Goal: Connect with others: Connect with others

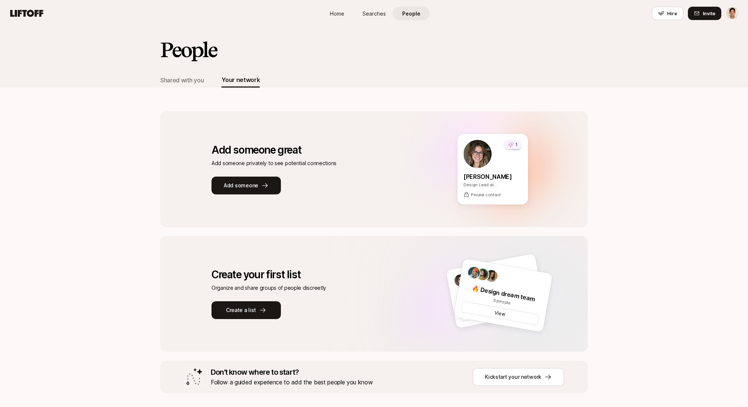
click at [334, 14] on span "Home" at bounding box center [337, 14] width 14 height 8
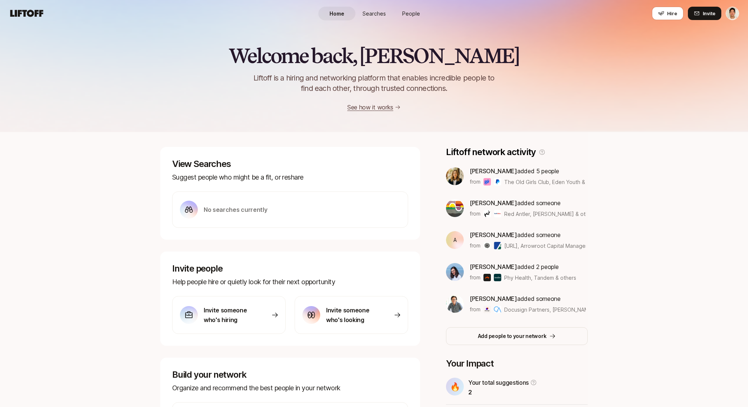
click at [418, 11] on span "People" at bounding box center [411, 14] width 18 height 8
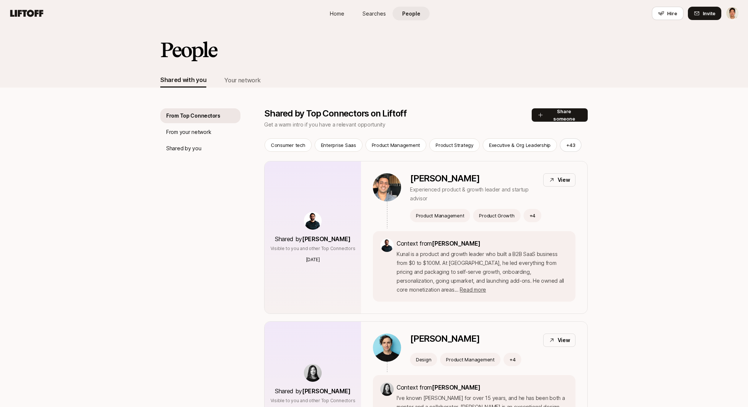
click at [331, 18] on link "Home" at bounding box center [336, 14] width 37 height 14
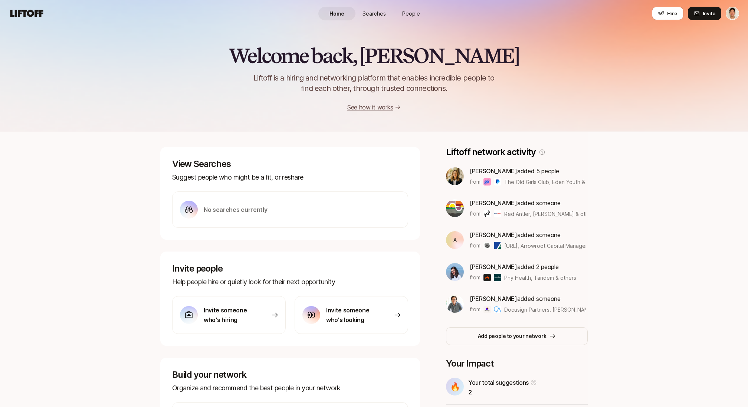
click at [198, 69] on div "Welcome back, Jeremy 👋 Liftoff is a hiring and networking platform that enables…" at bounding box center [374, 79] width 748 height 68
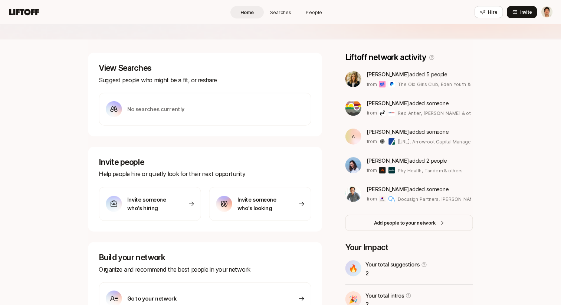
scroll to position [88, 0]
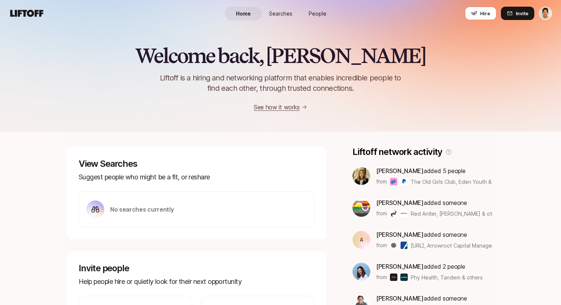
click at [354, 47] on h2 "Welcome back, [PERSON_NAME]" at bounding box center [280, 56] width 290 height 22
click at [319, 15] on span "People" at bounding box center [318, 14] width 18 height 8
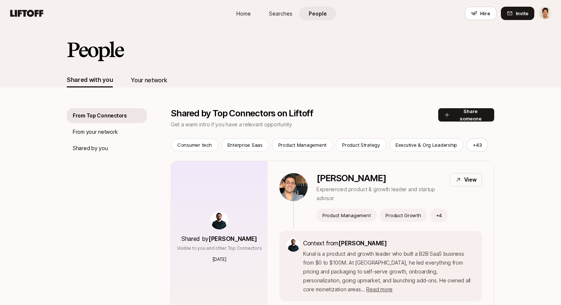
click at [151, 78] on div "Your network" at bounding box center [149, 80] width 36 height 10
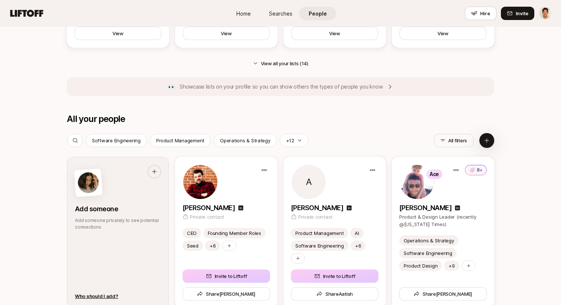
scroll to position [819, 0]
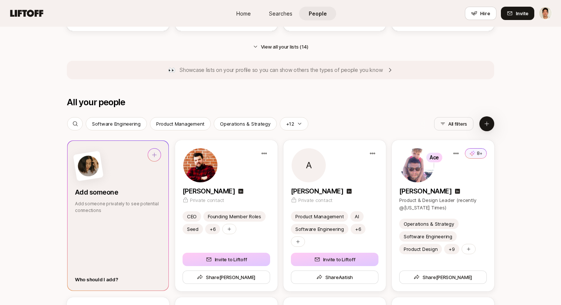
click at [102, 280] on div "Who should I add?" at bounding box center [96, 279] width 43 height 7
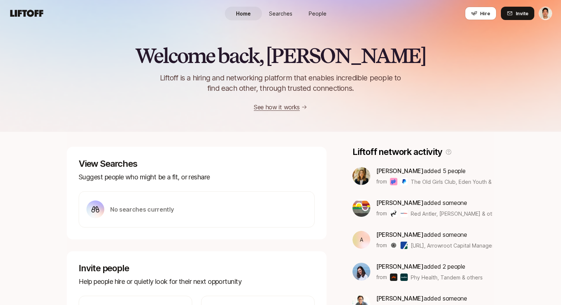
click at [316, 18] on link "People" at bounding box center [317, 14] width 37 height 14
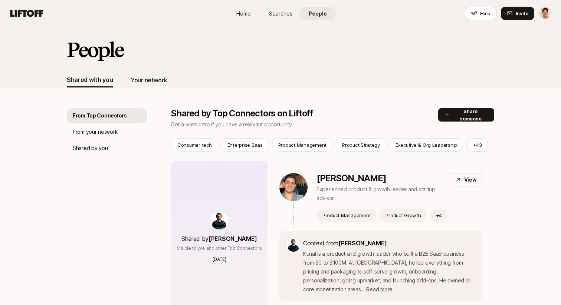
click at [148, 83] on div "Your network" at bounding box center [149, 80] width 36 height 10
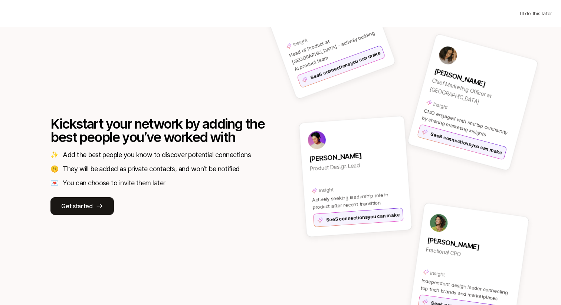
click at [288, 108] on div "Engineering Leader Insight Head of Product at Duolingo - actively building AI p…" at bounding box center [403, 166] width 275 height 279
click at [91, 202] on p "Get started" at bounding box center [76, 206] width 31 height 10
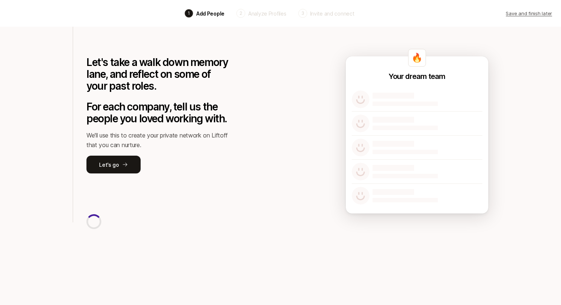
click at [206, 154] on div "Let's take a walk down memory lane, and reflect on some of your past roles. For…" at bounding box center [157, 100] width 142 height 147
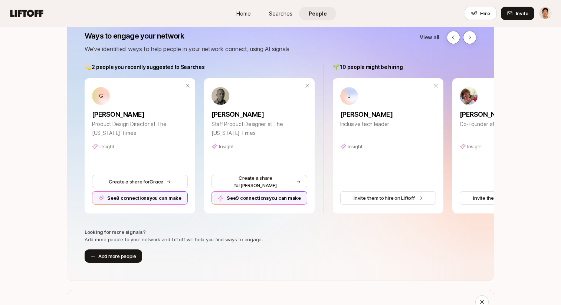
scroll to position [5, 0]
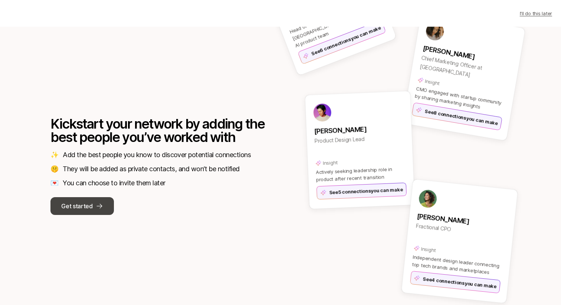
click at [81, 205] on p "Get started" at bounding box center [76, 206] width 31 height 10
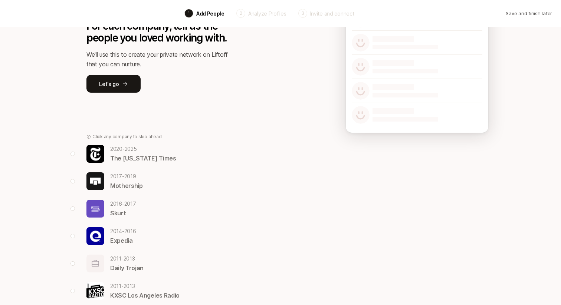
scroll to position [118, 0]
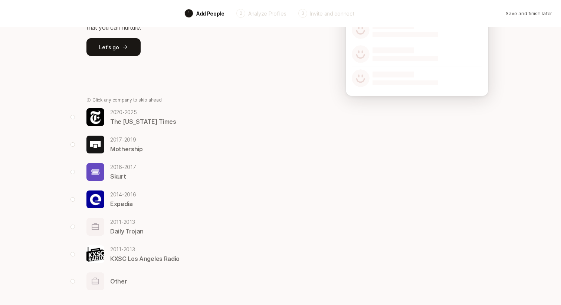
click at [104, 142] on div "2017 - 2019 Mothership" at bounding box center [157, 144] width 142 height 19
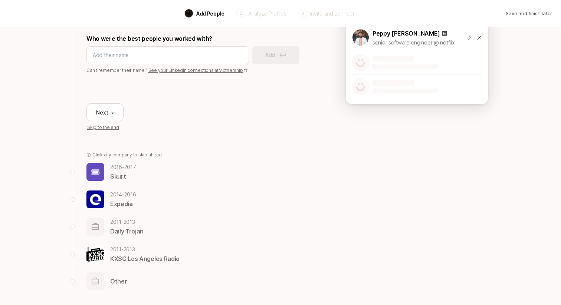
click at [99, 196] on img at bounding box center [95, 200] width 18 height 18
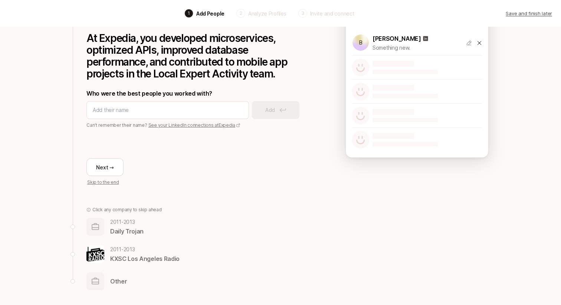
click at [100, 226] on img at bounding box center [95, 227] width 18 height 18
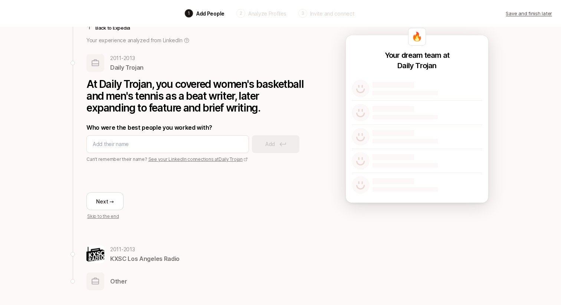
scroll to position [0, 0]
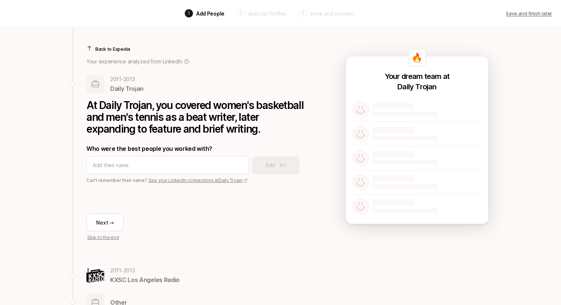
click at [117, 51] on p "Back to Expedia" at bounding box center [112, 48] width 35 height 7
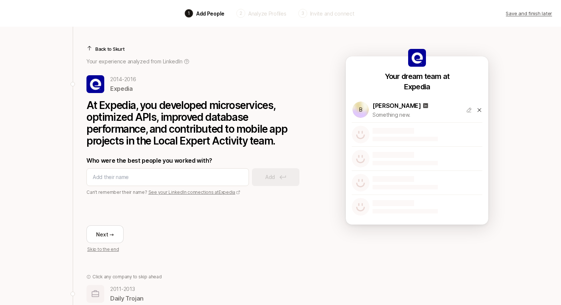
click at [112, 52] on p "Back to Skurt" at bounding box center [109, 48] width 29 height 7
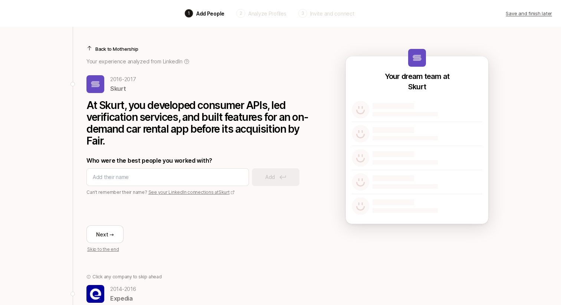
click at [110, 48] on p "Back to Mothership" at bounding box center [116, 48] width 43 height 7
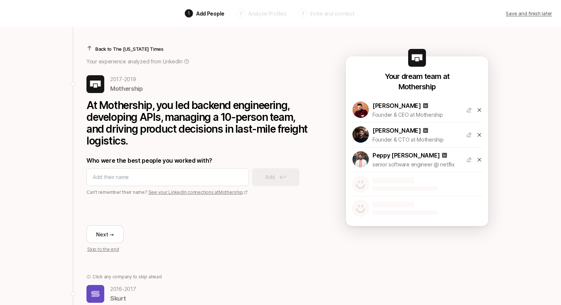
click at [110, 48] on p "Back to The New York Times" at bounding box center [129, 48] width 68 height 7
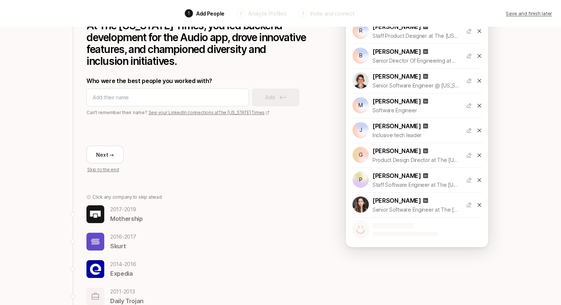
scroll to position [85, 0]
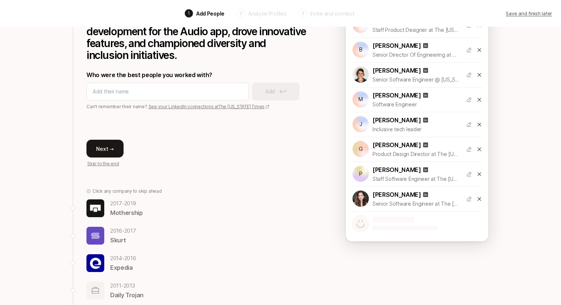
click at [109, 155] on button "Next →" at bounding box center [104, 149] width 37 height 18
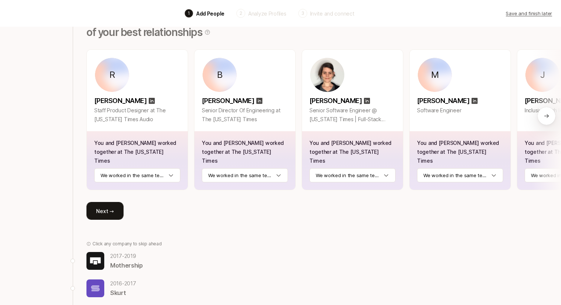
click at [109, 202] on button "Next →" at bounding box center [104, 211] width 37 height 18
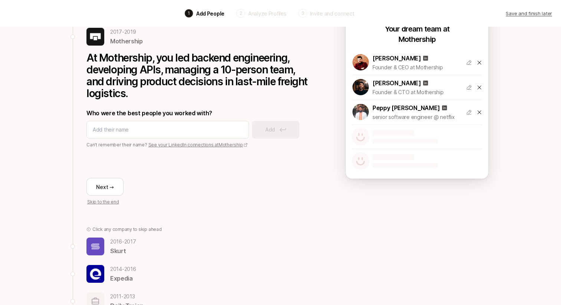
scroll to position [0, 0]
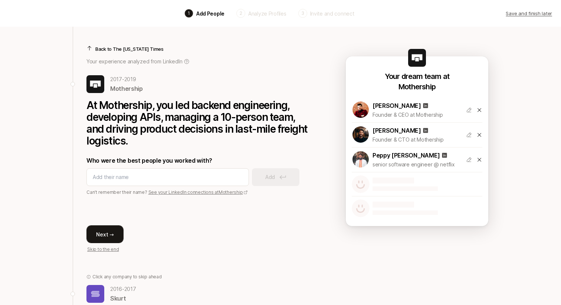
click at [117, 232] on button "Next →" at bounding box center [104, 235] width 37 height 18
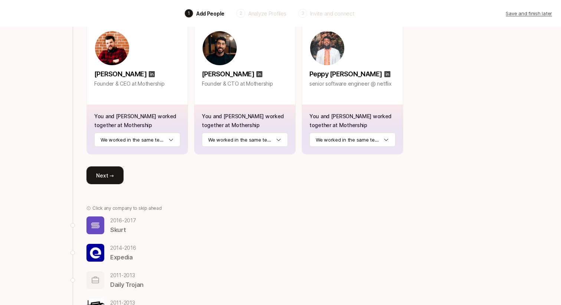
click at [108, 172] on button "Next →" at bounding box center [104, 176] width 37 height 18
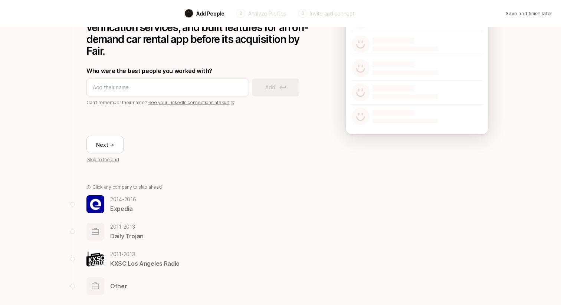
click at [122, 205] on p "Expedia" at bounding box center [123, 209] width 26 height 10
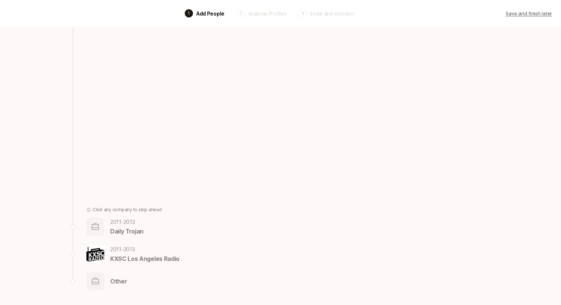
scroll to position [67, 0]
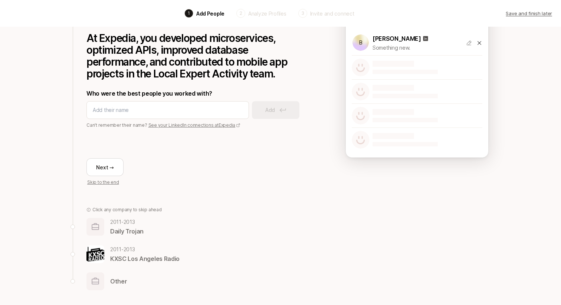
click at [121, 231] on p "Daily Trojan" at bounding box center [126, 232] width 33 height 10
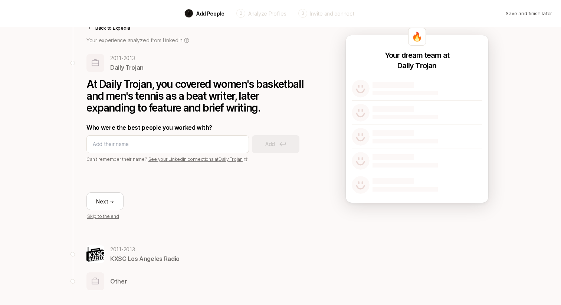
scroll to position [0, 0]
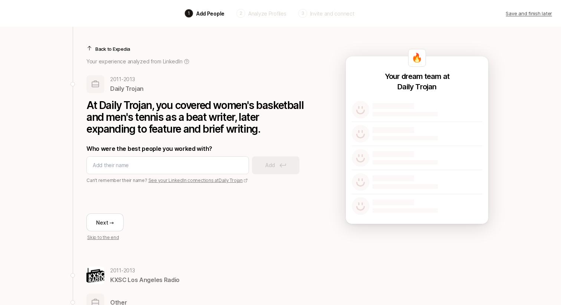
click at [115, 47] on p "Back to Expedia" at bounding box center [112, 48] width 35 height 7
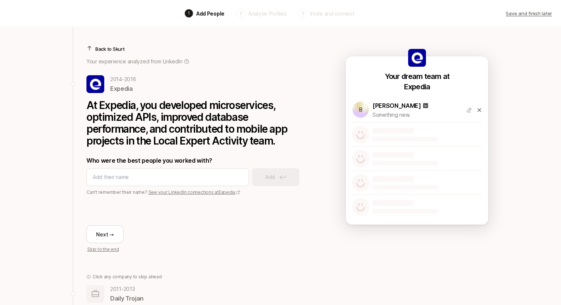
click at [110, 46] on p "Back to Skurt" at bounding box center [109, 48] width 29 height 7
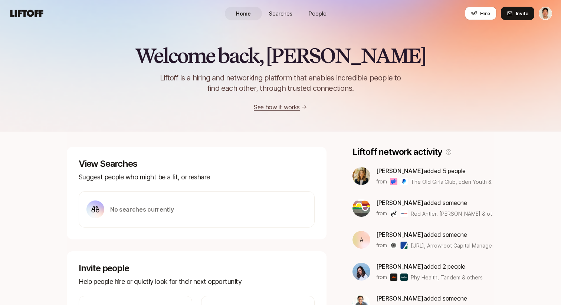
click at [319, 16] on span "People" at bounding box center [318, 14] width 18 height 8
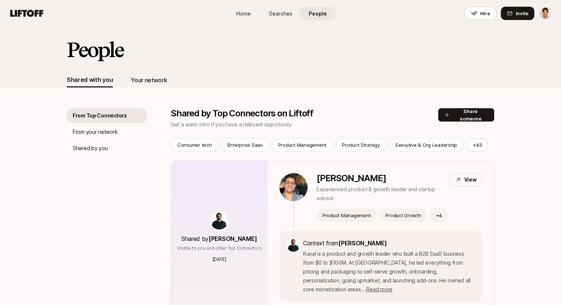
click at [142, 78] on div "Your network" at bounding box center [149, 80] width 36 height 10
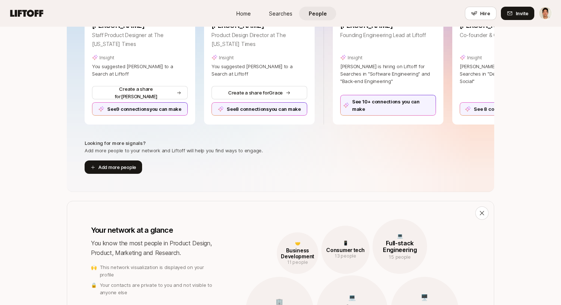
scroll to position [194, 0]
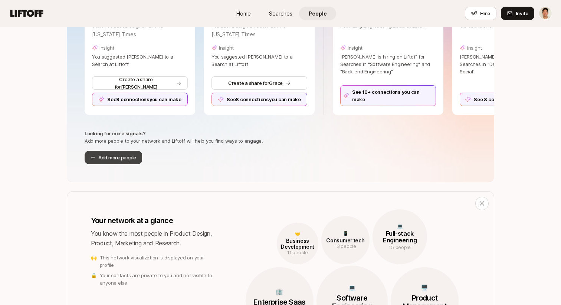
click at [111, 158] on button "Add more people" at bounding box center [114, 157] width 58 height 13
click at [106, 162] on button "Add more people" at bounding box center [114, 157] width 58 height 13
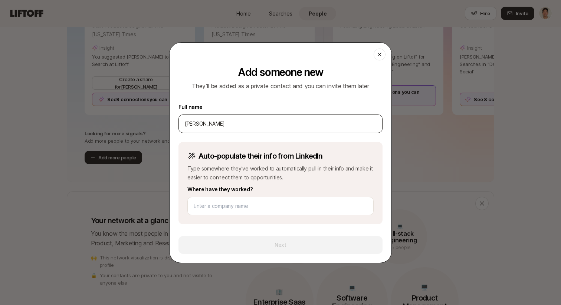
type input "[PERSON_NAME]"
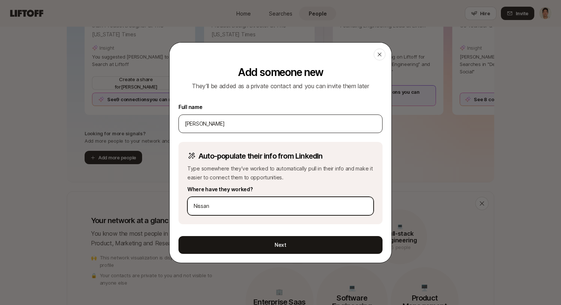
type input "Nissan"
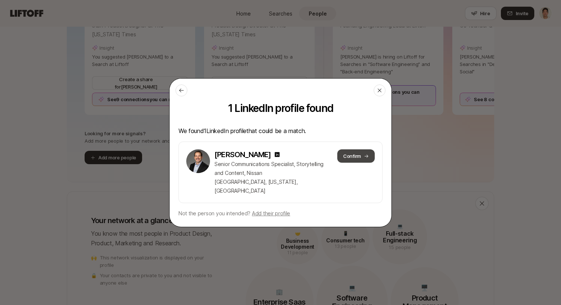
click at [357, 160] on button "Confirm" at bounding box center [355, 156] width 37 height 13
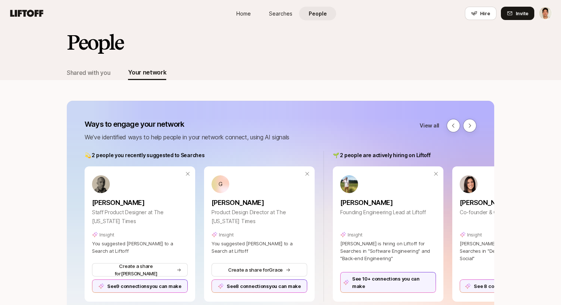
scroll to position [2, 0]
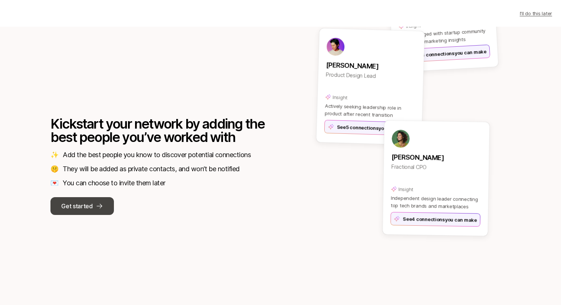
click at [87, 207] on p "Get started" at bounding box center [76, 206] width 31 height 10
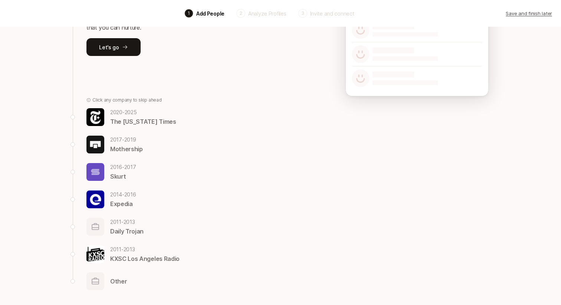
scroll to position [14, 0]
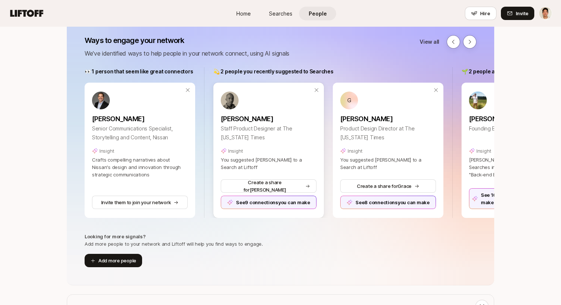
scroll to position [92, 0]
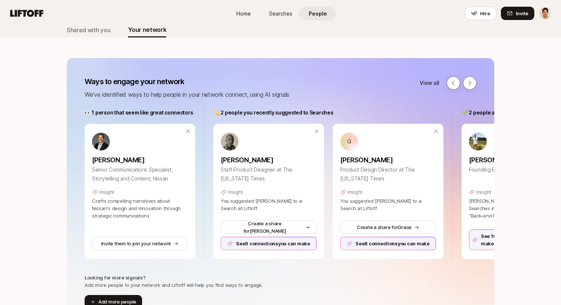
scroll to position [43, 0]
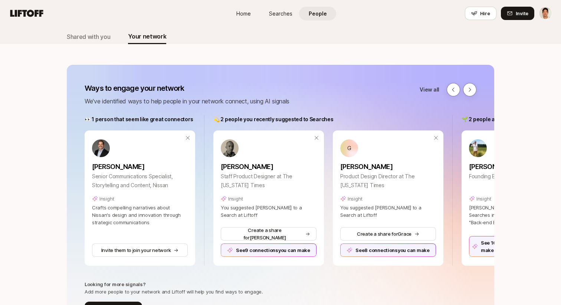
click at [152, 122] on p "👀 1 person that seem like great connectors" at bounding box center [139, 119] width 108 height 9
copy p "👀 1 person that seem like great connectors"
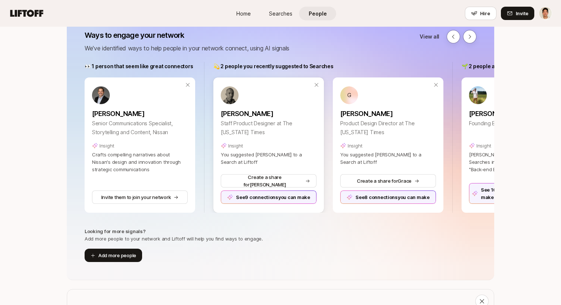
scroll to position [102, 0]
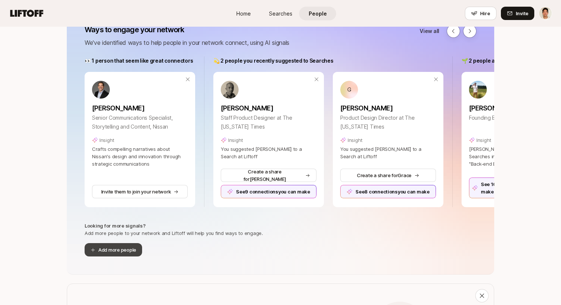
click at [127, 250] on button "Add more people" at bounding box center [114, 249] width 58 height 13
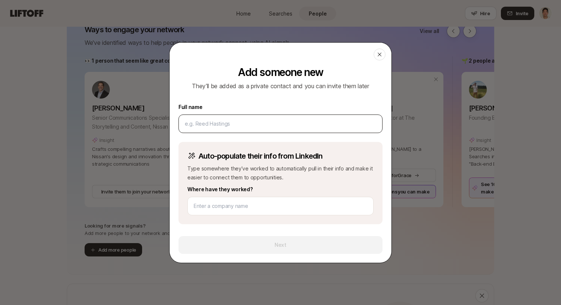
click at [246, 123] on input at bounding box center [280, 123] width 191 height 9
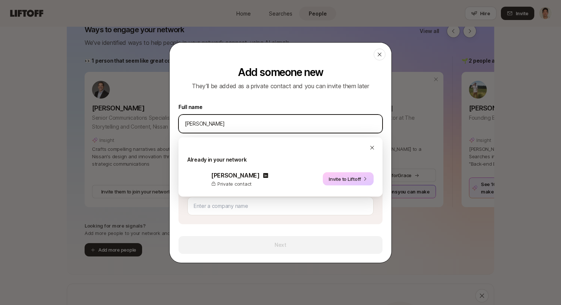
type input "Taylor Shim"
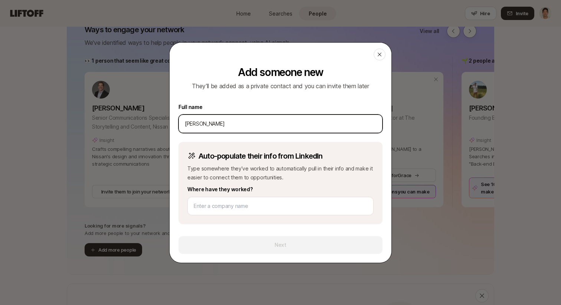
type input "Neil Renicker"
click at [287, 121] on input at bounding box center [280, 123] width 191 height 9
type input "[PERSON_NAME]"
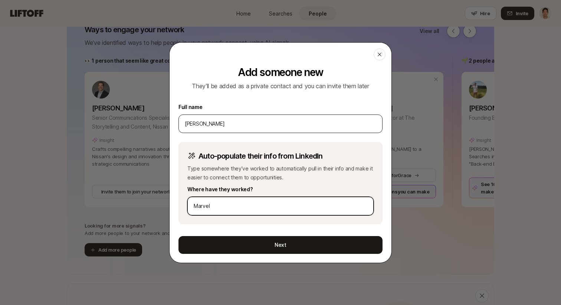
type input "Marvel"
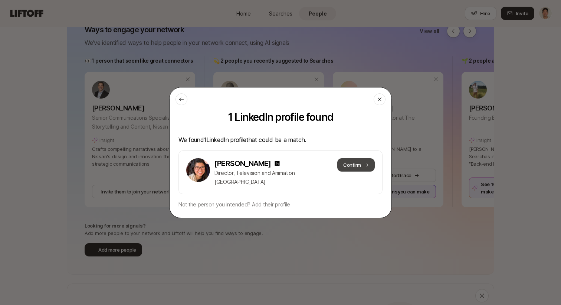
click at [357, 164] on button "Confirm" at bounding box center [355, 164] width 37 height 13
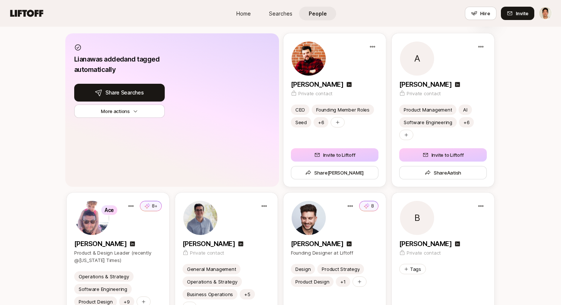
scroll to position [928, 0]
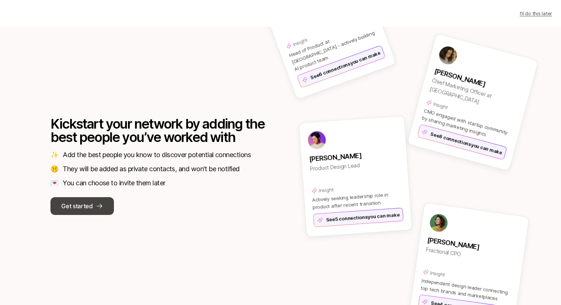
click at [86, 205] on p "Get started" at bounding box center [76, 206] width 31 height 10
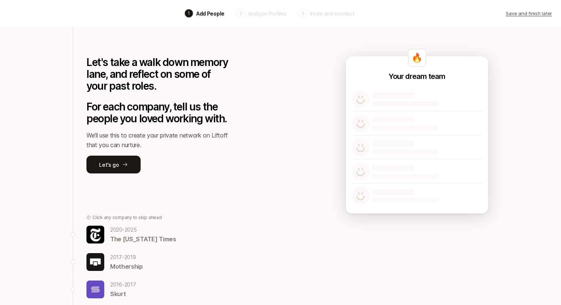
scroll to position [118, 0]
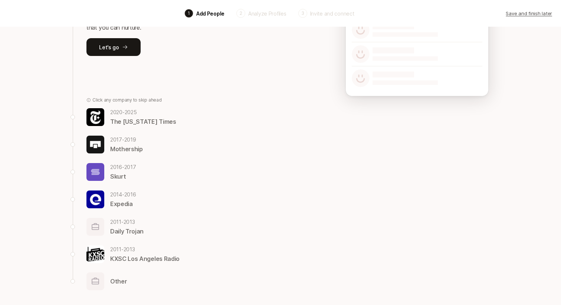
click at [116, 279] on p "Other" at bounding box center [118, 282] width 17 height 10
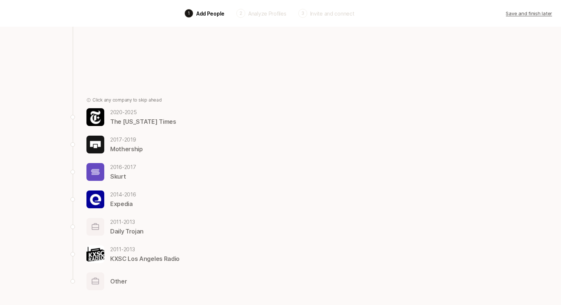
scroll to position [0, 0]
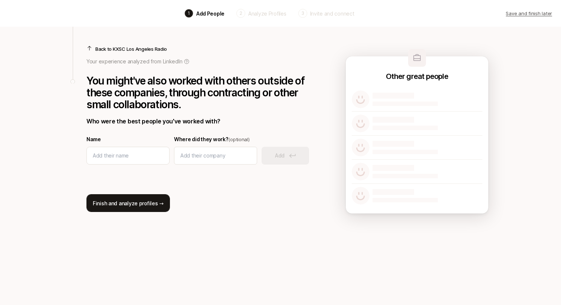
click at [121, 203] on button "Finish and analyze profiles →" at bounding box center [127, 203] width 83 height 18
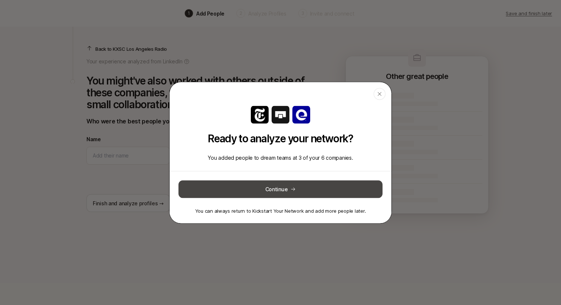
click at [250, 183] on button "Continue" at bounding box center [280, 189] width 204 height 18
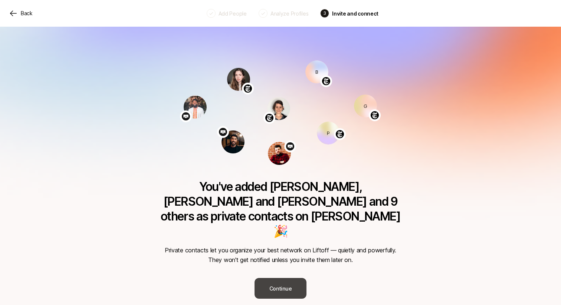
click at [285, 278] on button "Continue" at bounding box center [280, 288] width 52 height 21
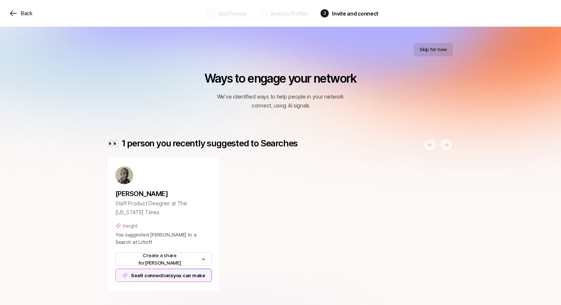
click at [433, 50] on button "Skip for now" at bounding box center [433, 49] width 39 height 13
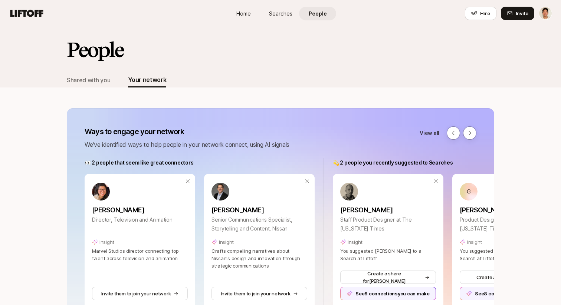
scroll to position [202, 0]
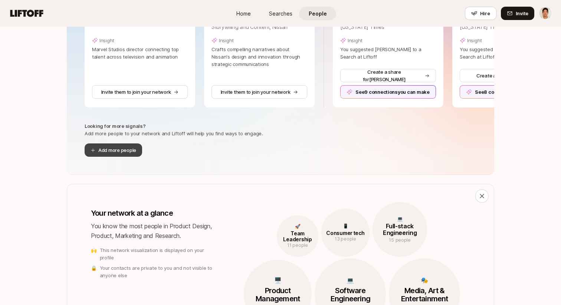
click at [131, 146] on button "Add more people" at bounding box center [114, 150] width 58 height 13
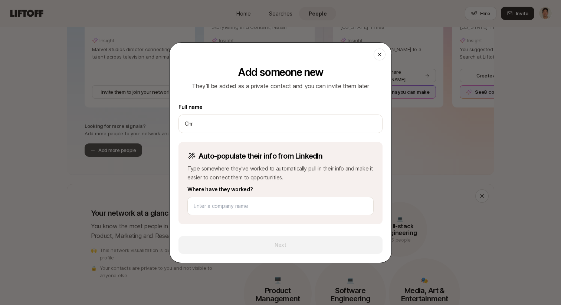
type input "Chri"
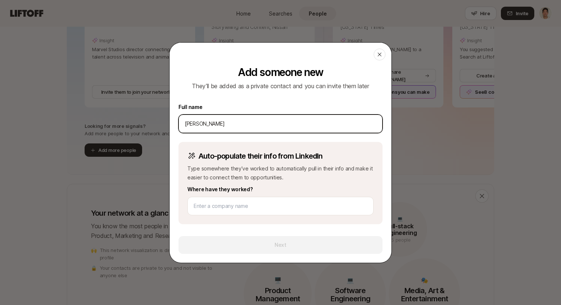
type input "[PERSON_NAME]"
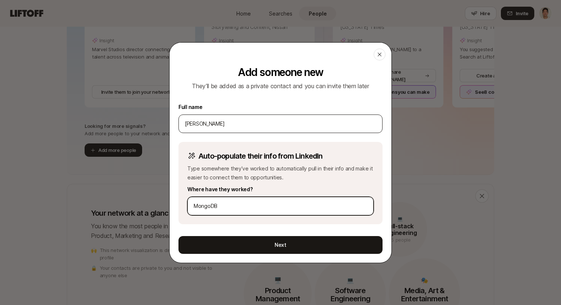
type input "MongoDB"
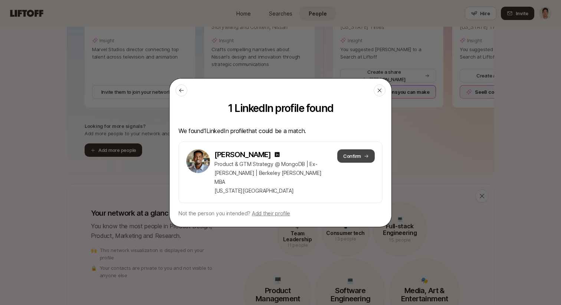
click at [364, 161] on button "Confirm" at bounding box center [355, 156] width 37 height 13
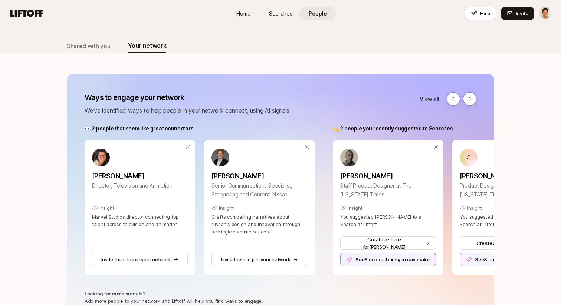
scroll to position [0, 0]
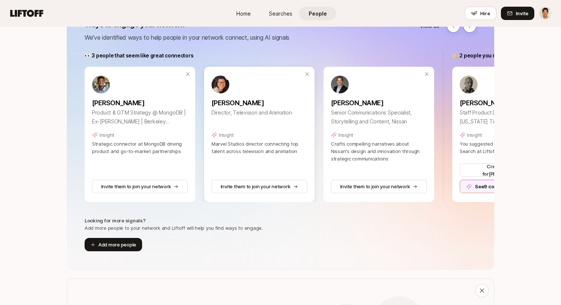
scroll to position [109, 0]
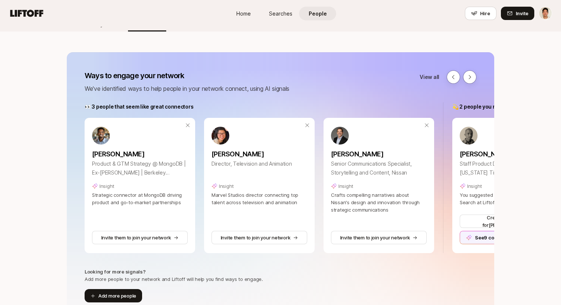
scroll to position [55, 0]
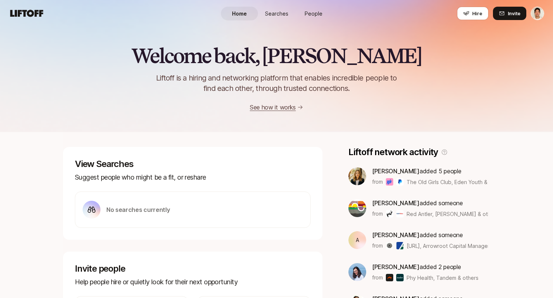
click at [317, 13] on span "People" at bounding box center [314, 14] width 18 height 8
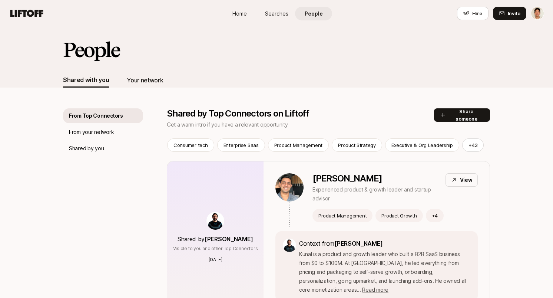
click at [146, 81] on div "Your network" at bounding box center [145, 80] width 36 height 10
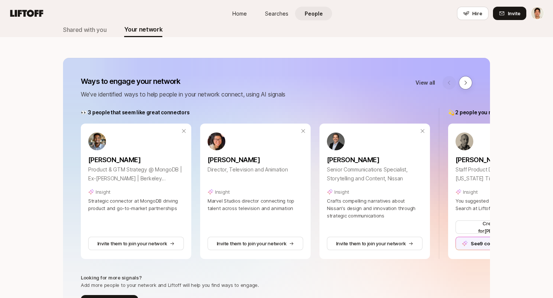
click at [428, 79] on p "View all" at bounding box center [426, 82] width 20 height 9
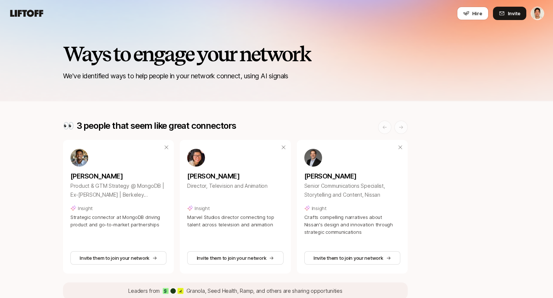
click at [25, 14] on icon at bounding box center [26, 13] width 33 height 7
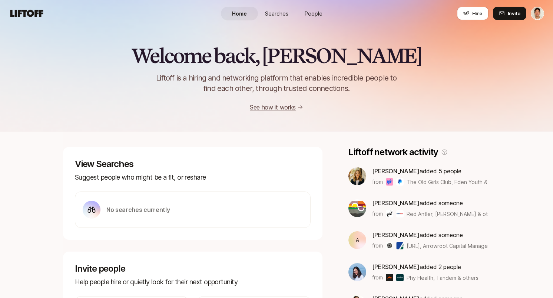
click at [308, 13] on span "People" at bounding box center [314, 14] width 18 height 8
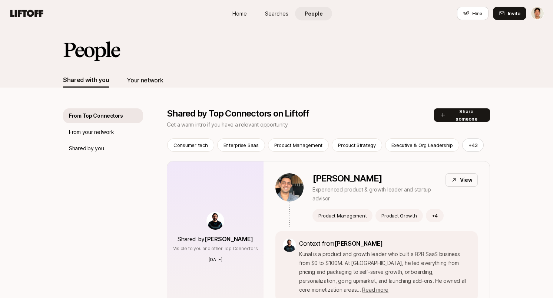
click at [137, 86] on div "Your network" at bounding box center [145, 80] width 36 height 15
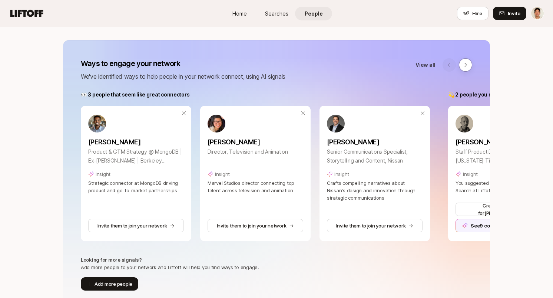
scroll to position [69, 0]
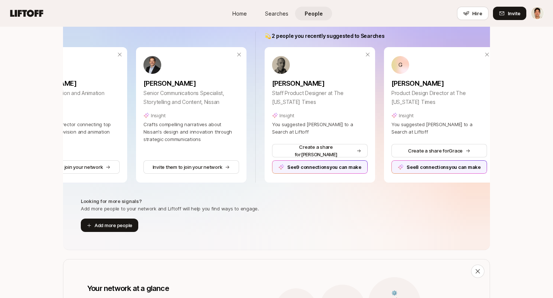
scroll to position [0, 9]
